Goal: Check status: Check status

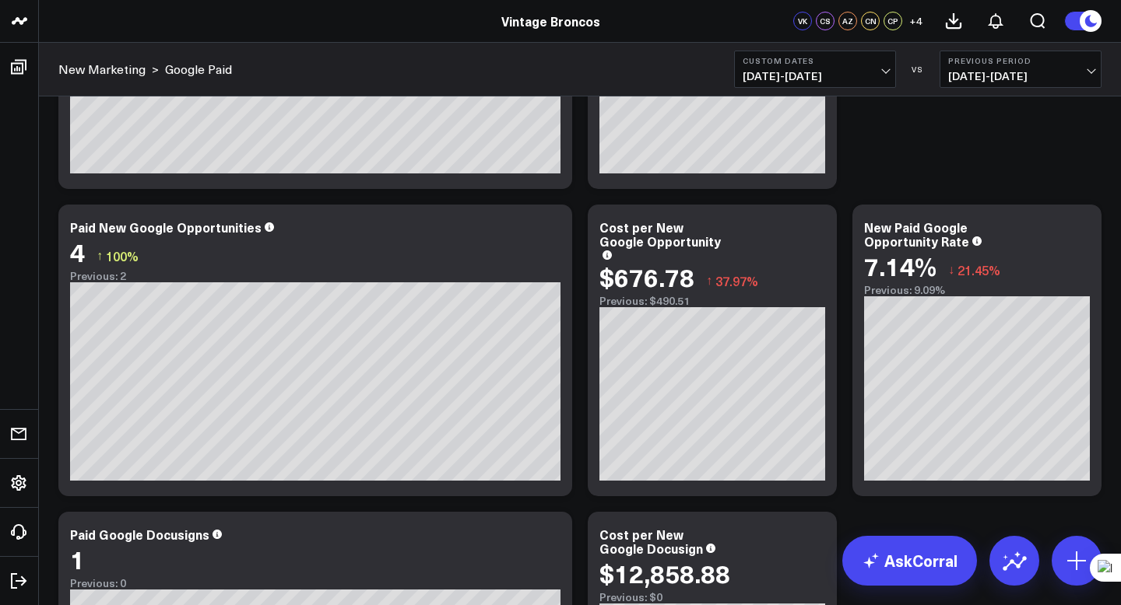
click at [828, 70] on span "[DATE] - [DATE]" at bounding box center [814, 76] width 145 height 12
click at [880, 76] on span "[DATE] - [DATE]" at bounding box center [814, 76] width 145 height 12
click at [891, 67] on button "Custom Dates [DATE] - [DATE]" at bounding box center [815, 69] width 162 height 37
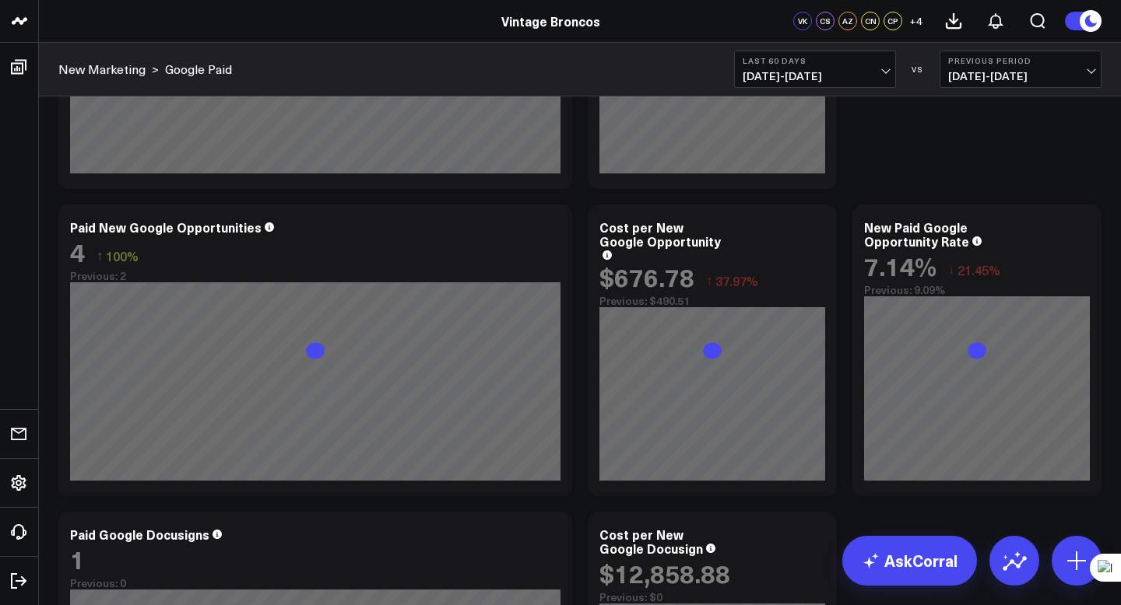
scroll to position [1557, 0]
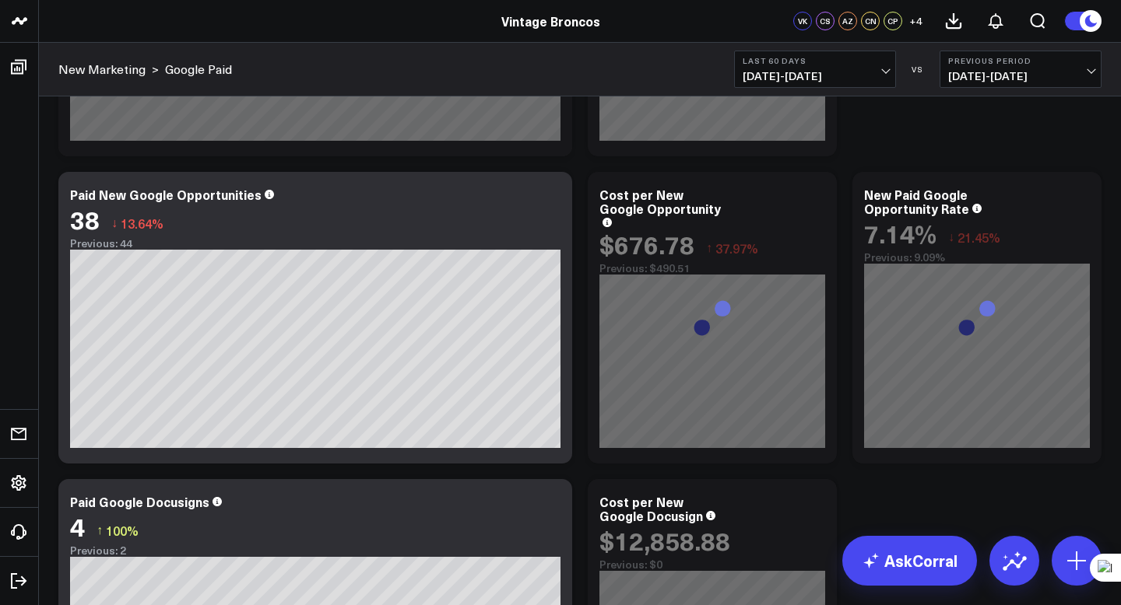
click at [827, 75] on span "[DATE] - [DATE]" at bounding box center [814, 76] width 145 height 12
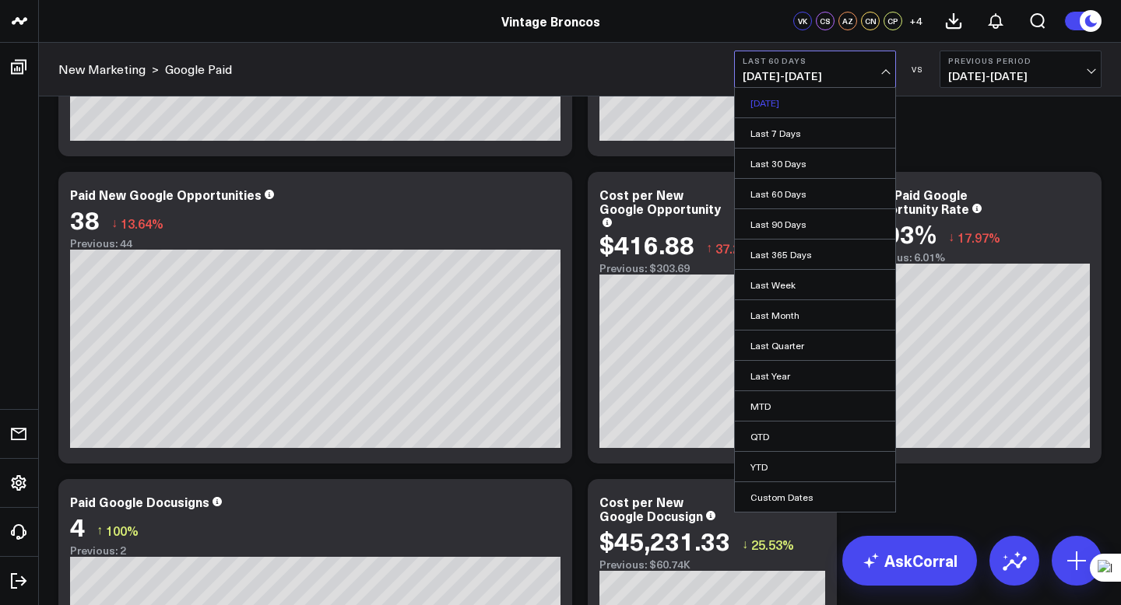
click at [793, 97] on link "[DATE]" at bounding box center [815, 103] width 160 height 30
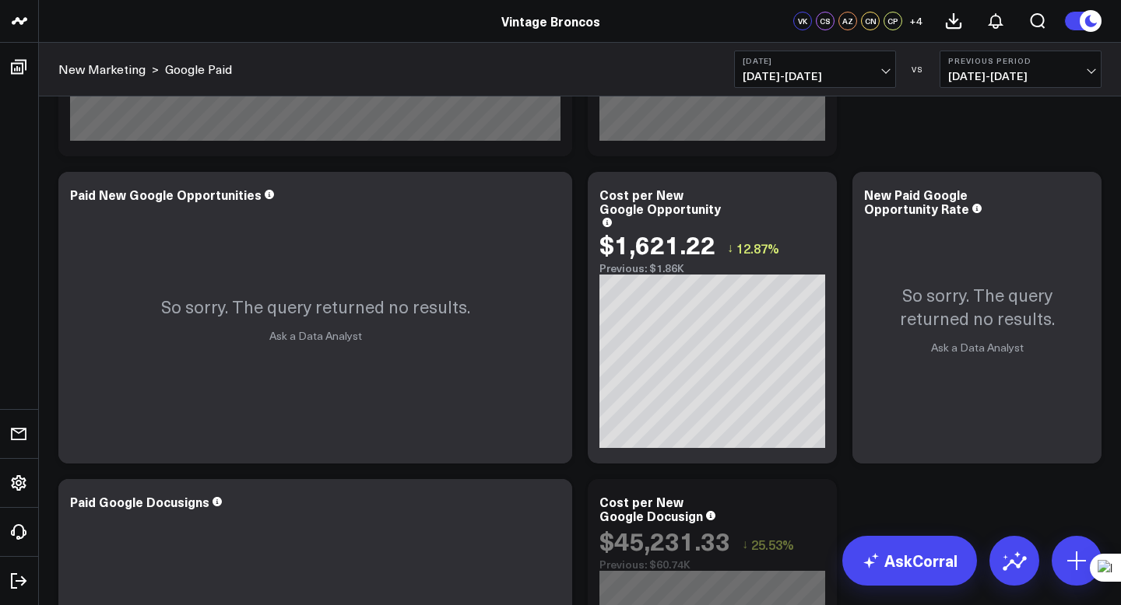
click at [873, 80] on span "[DATE] - [DATE]" at bounding box center [814, 76] width 145 height 12
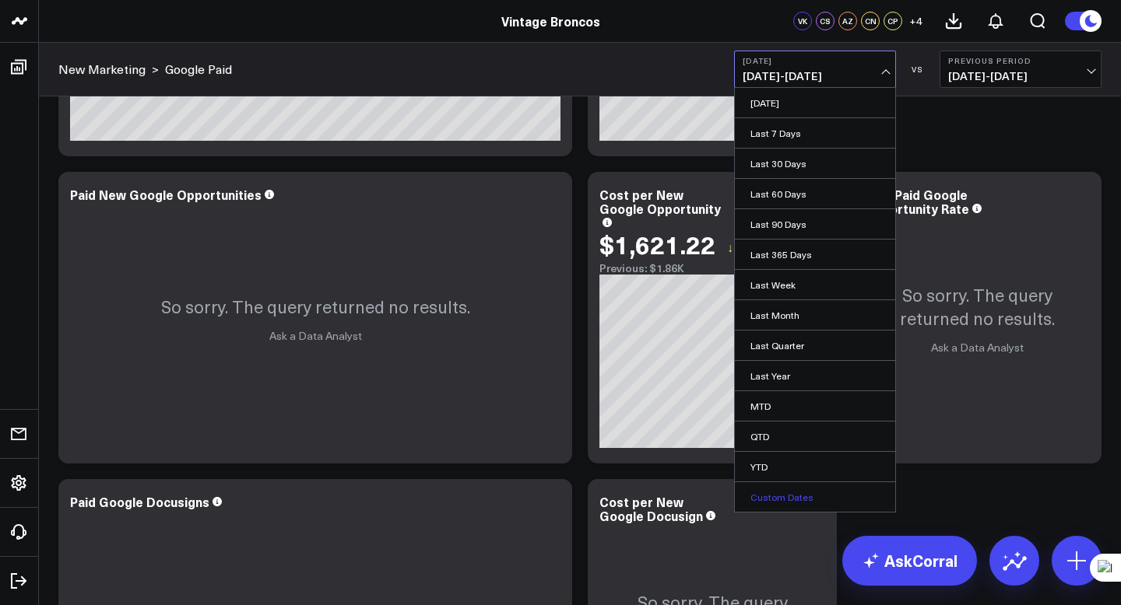
click at [795, 500] on link "Custom Dates" at bounding box center [815, 498] width 160 height 30
select select "9"
select select "2025"
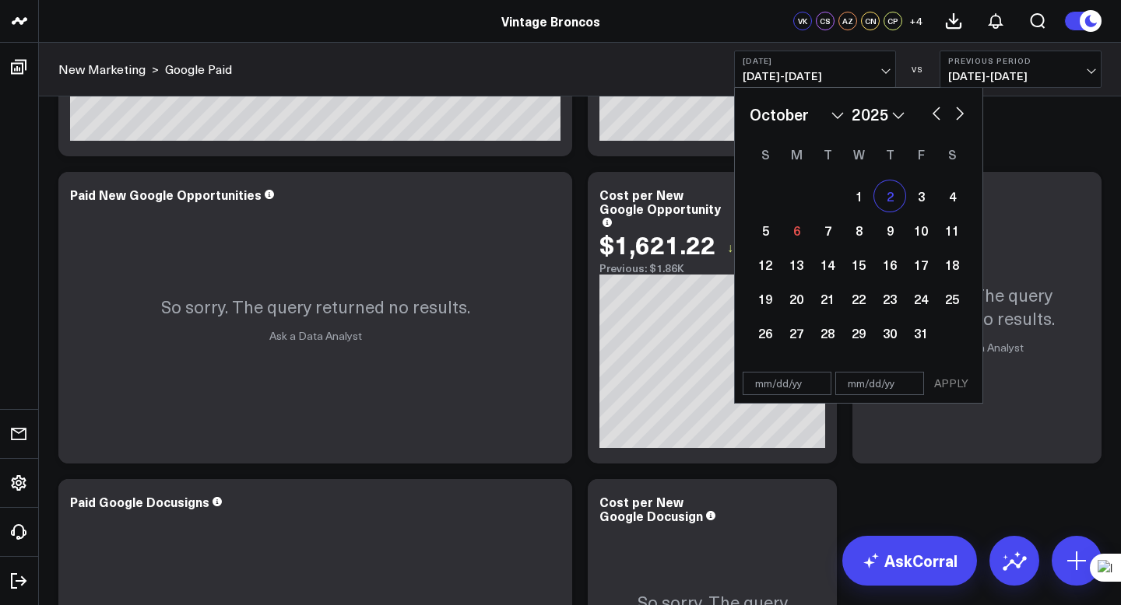
click at [896, 195] on div "2" at bounding box center [889, 196] width 31 height 31
type input "[DATE]"
select select "9"
select select "2025"
click at [773, 230] on div "5" at bounding box center [764, 230] width 31 height 31
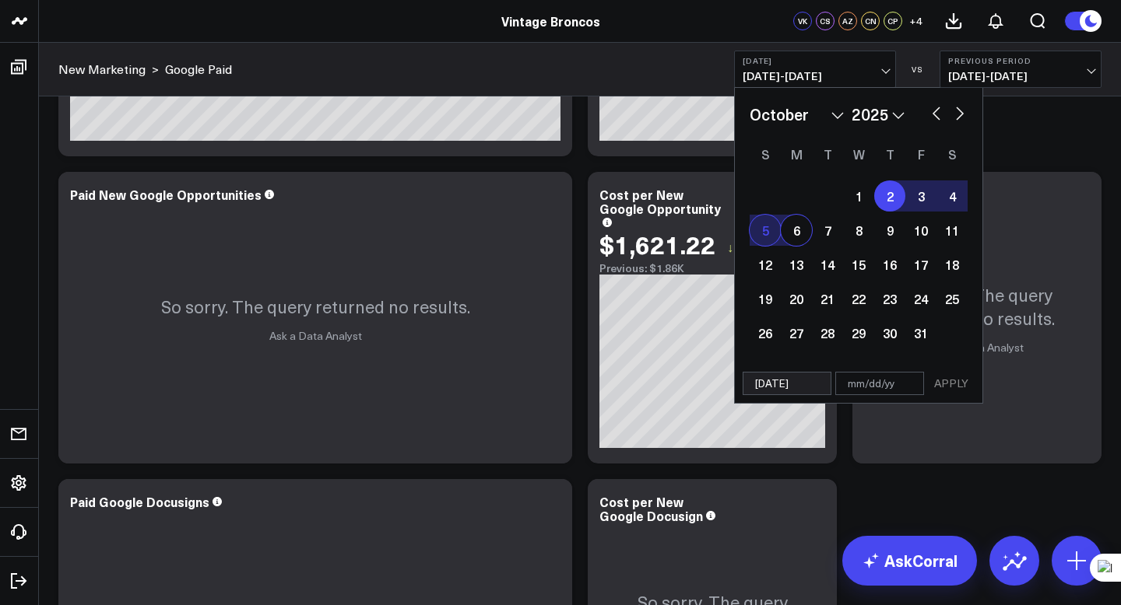
type input "[DATE]"
select select "9"
select select "2025"
click at [942, 388] on button "APPLY" at bounding box center [951, 383] width 47 height 23
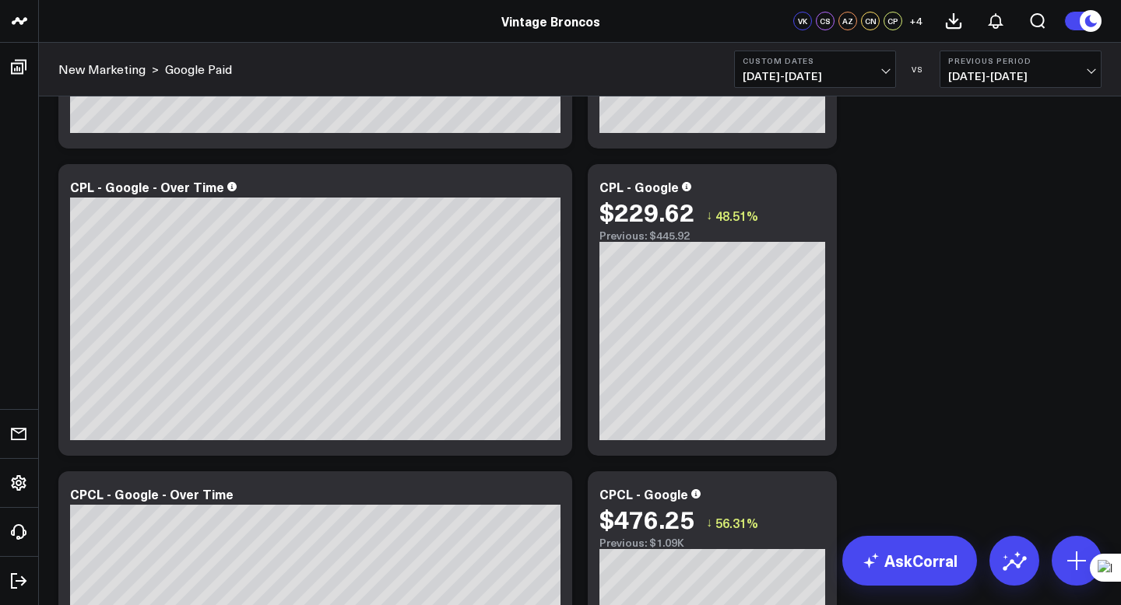
scroll to position [951, 0]
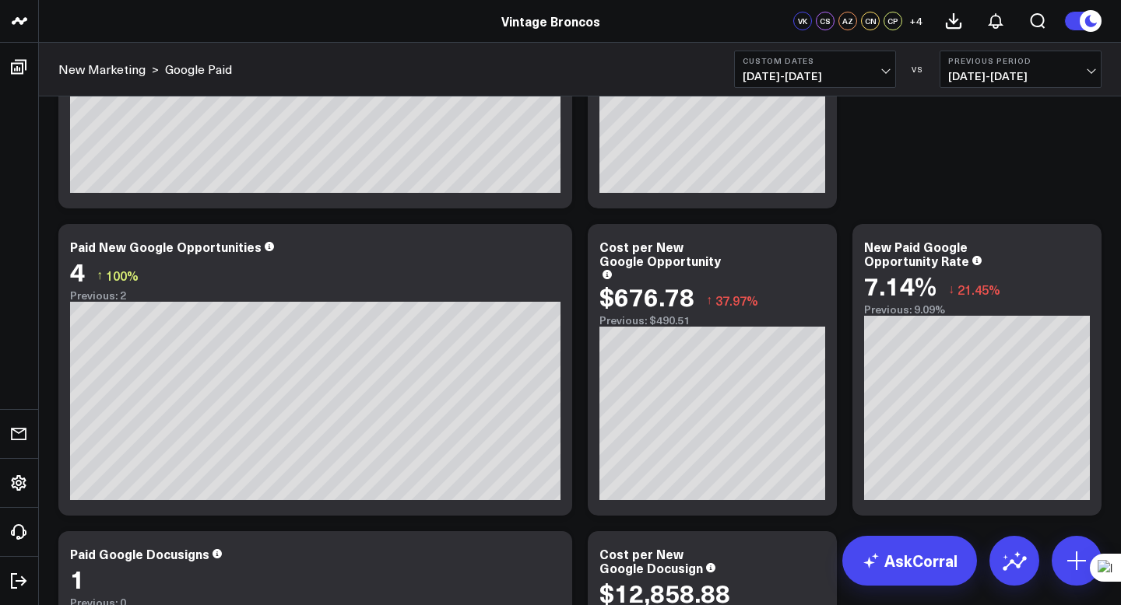
scroll to position [1506, 0]
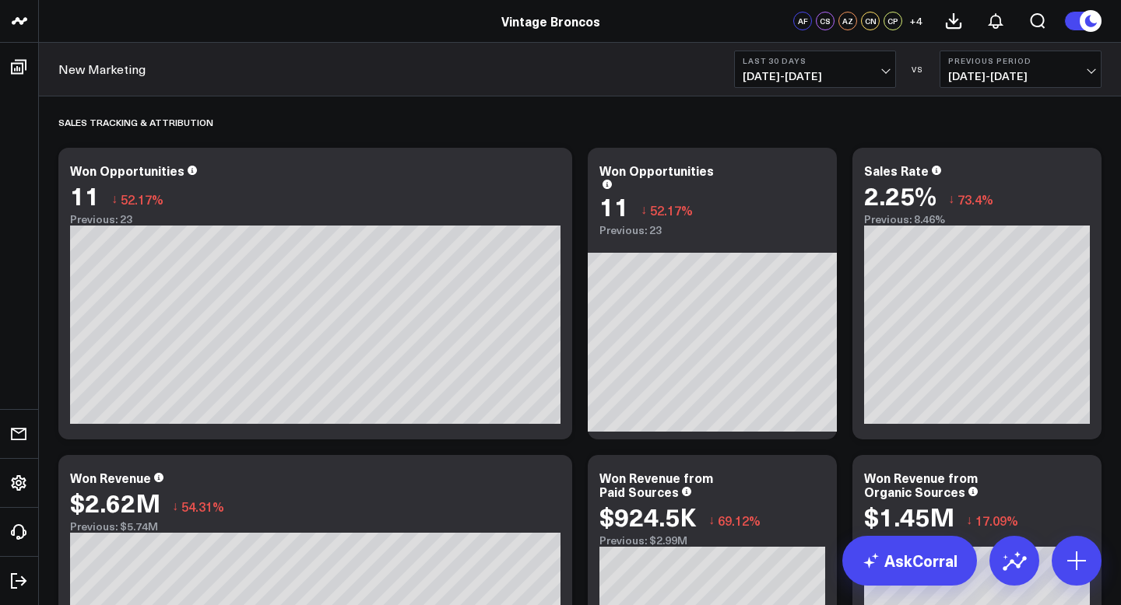
click at [831, 65] on b "Last 30 Days" at bounding box center [814, 60] width 145 height 9
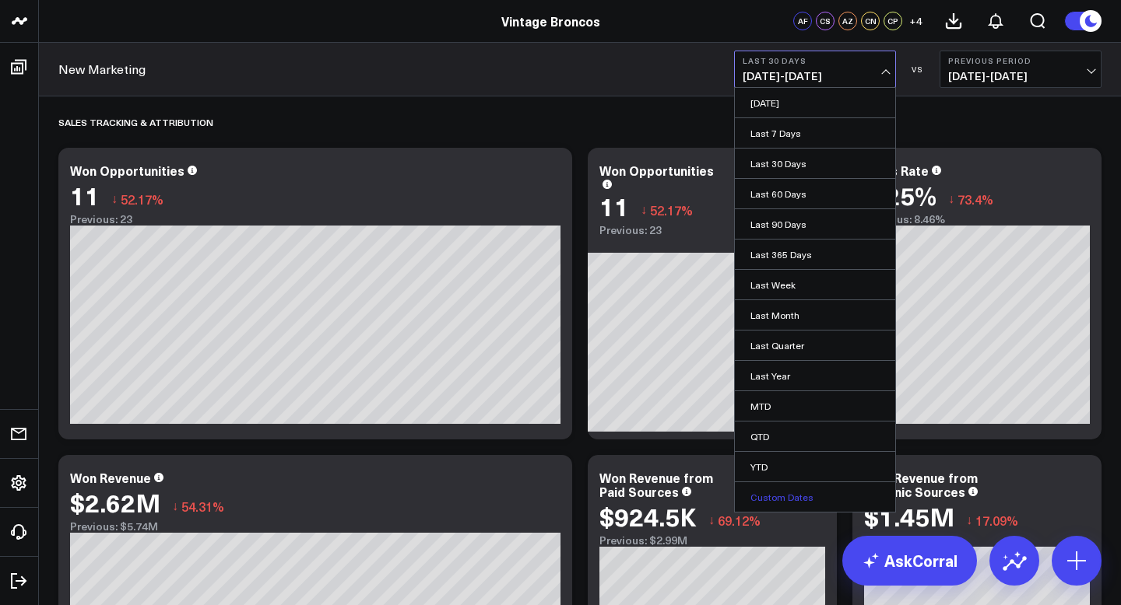
click at [809, 501] on link "Custom Dates" at bounding box center [815, 498] width 160 height 30
select select "9"
select select "2025"
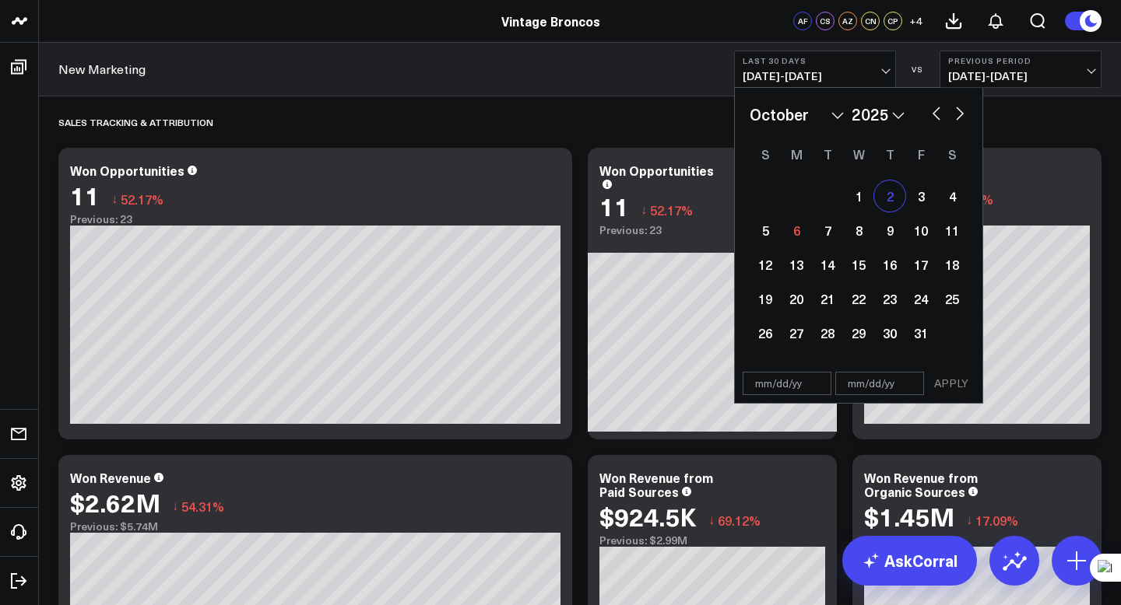
click at [894, 200] on div "2" at bounding box center [889, 196] width 31 height 31
type input "[DATE]"
select select "9"
select select "2025"
click at [769, 229] on div "5" at bounding box center [764, 230] width 31 height 31
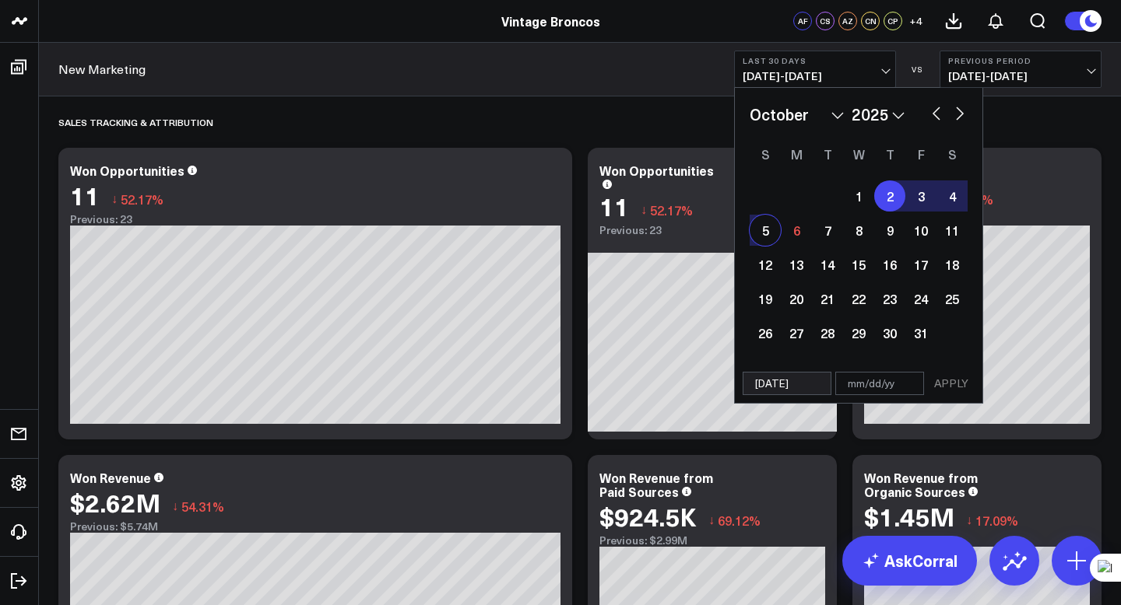
type input "[DATE]"
select select "9"
select select "2025"
click at [960, 384] on button "APPLY" at bounding box center [951, 383] width 47 height 23
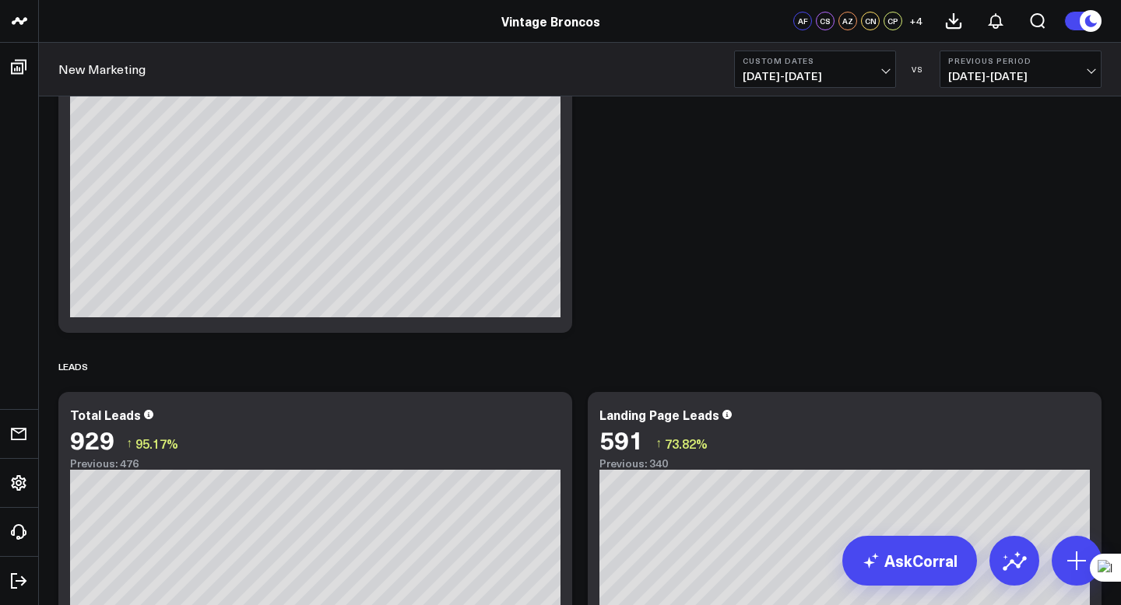
scroll to position [1089, 0]
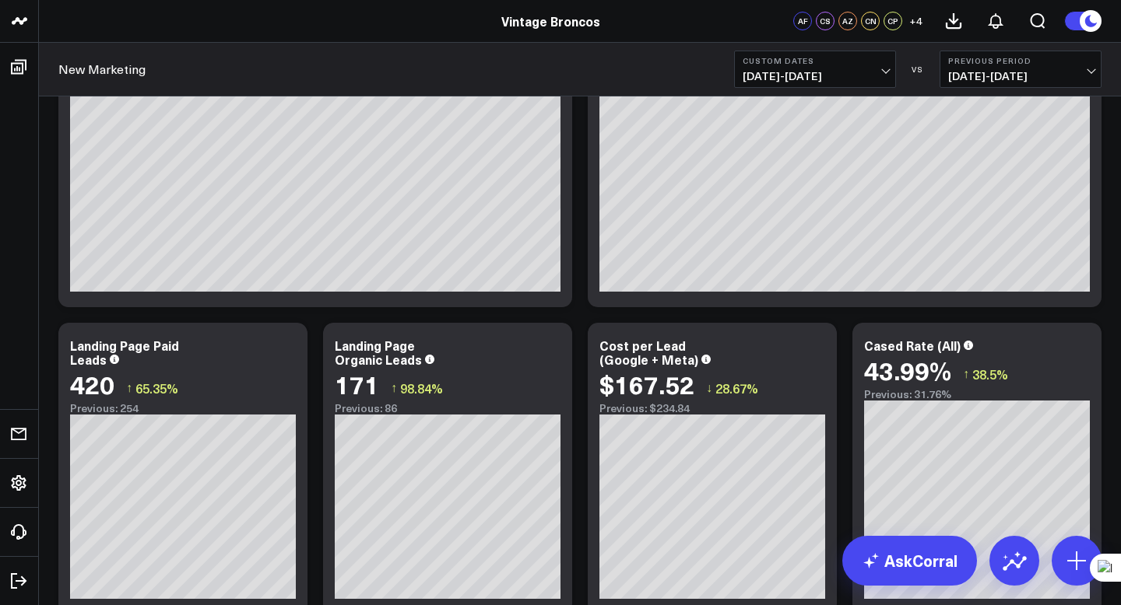
scroll to position [1455, 0]
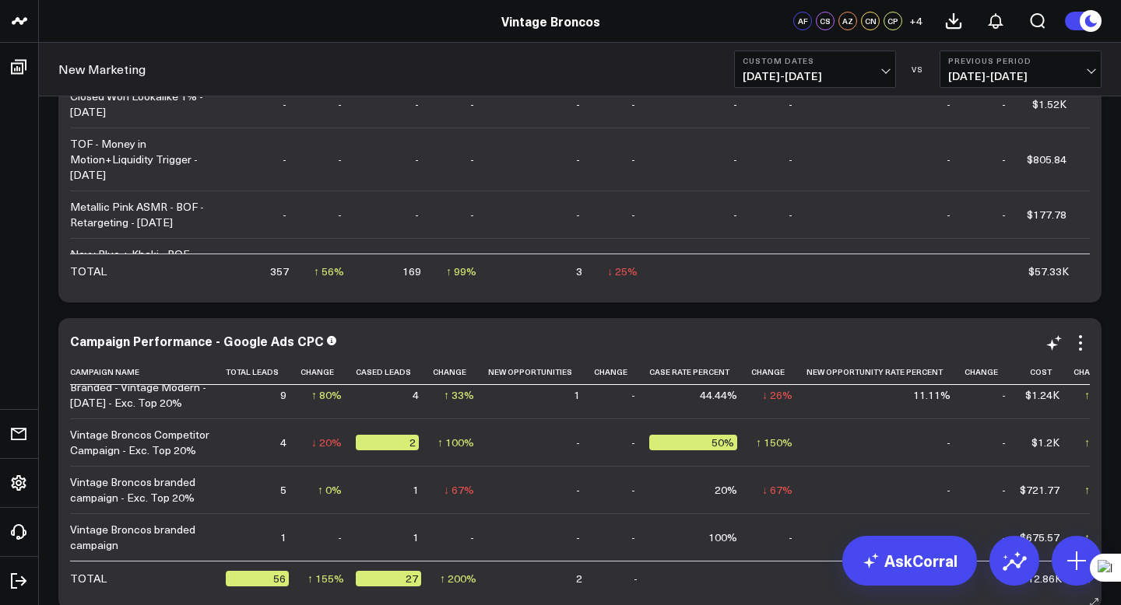
scroll to position [0, 0]
